Goal: Navigation & Orientation: Find specific page/section

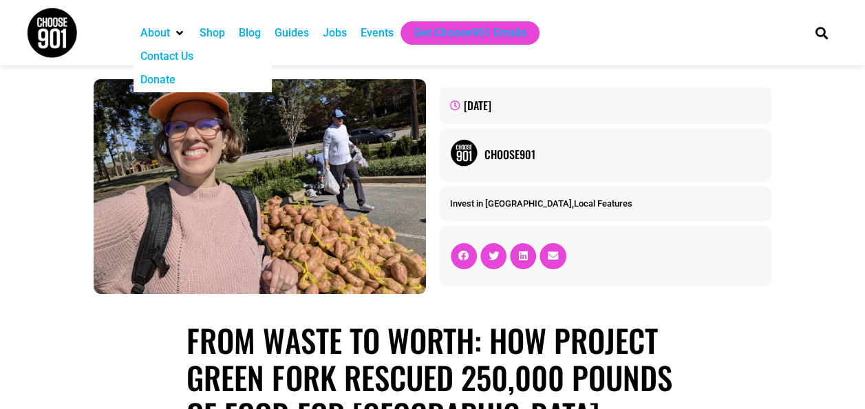
click at [64, 41] on img at bounding box center [52, 33] width 52 height 52
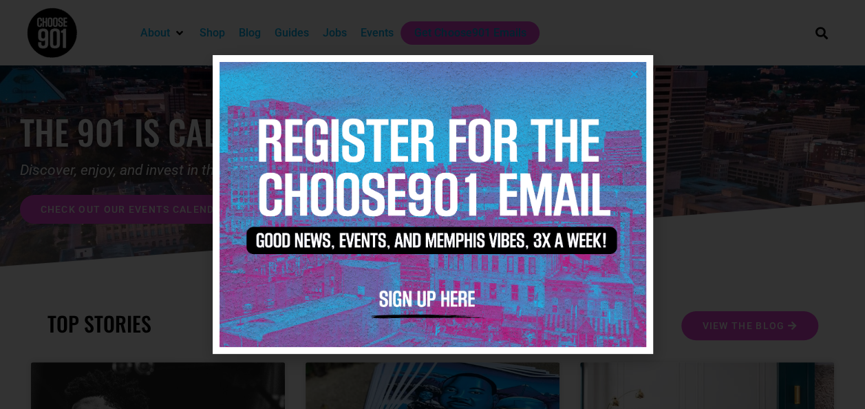
click at [633, 74] on icon "Close" at bounding box center [634, 74] width 10 height 10
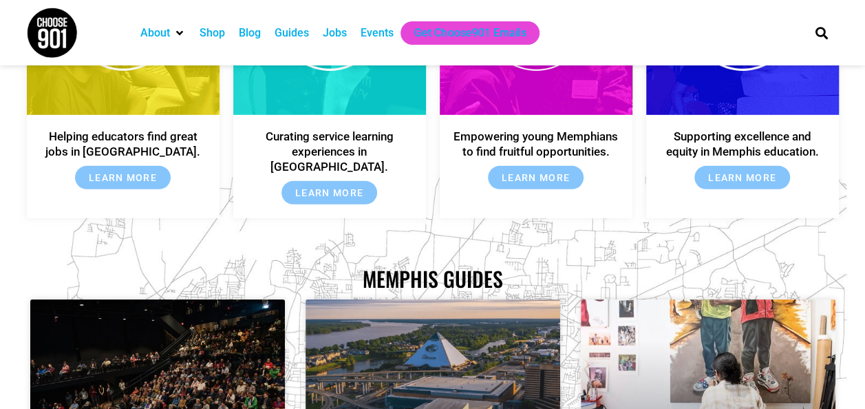
scroll to position [2026, 0]
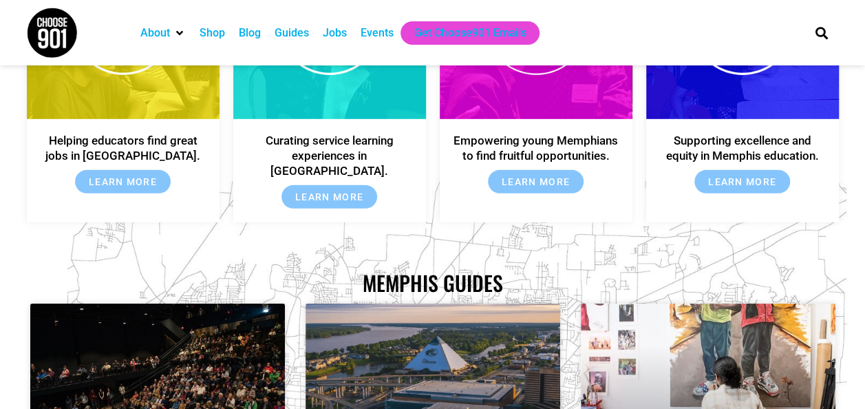
click at [254, 36] on div "Blog" at bounding box center [250, 33] width 22 height 17
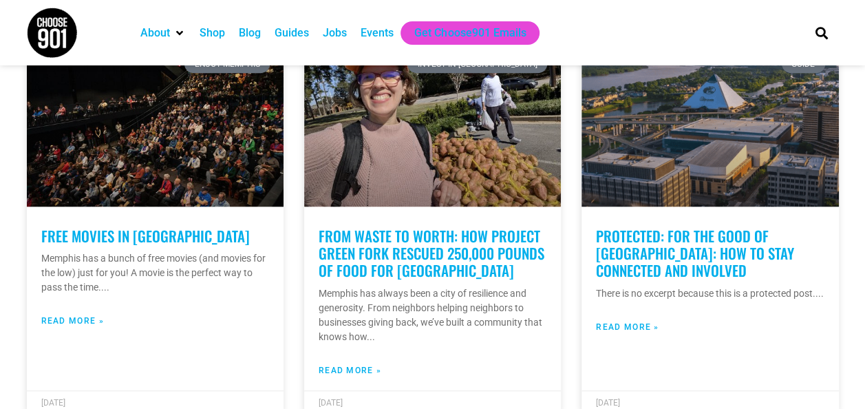
scroll to position [371, 0]
